Goal: Browse casually

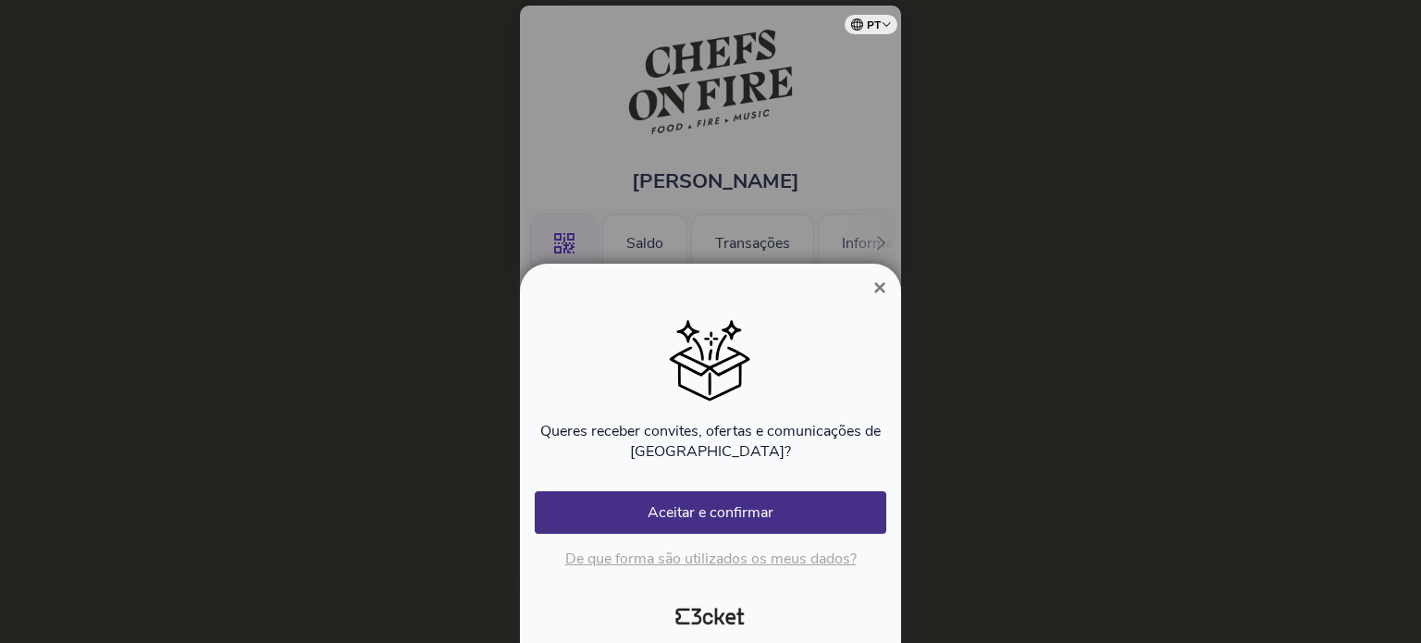
click at [881, 279] on span "×" at bounding box center [880, 287] width 13 height 25
